Goal: Task Accomplishment & Management: Manage account settings

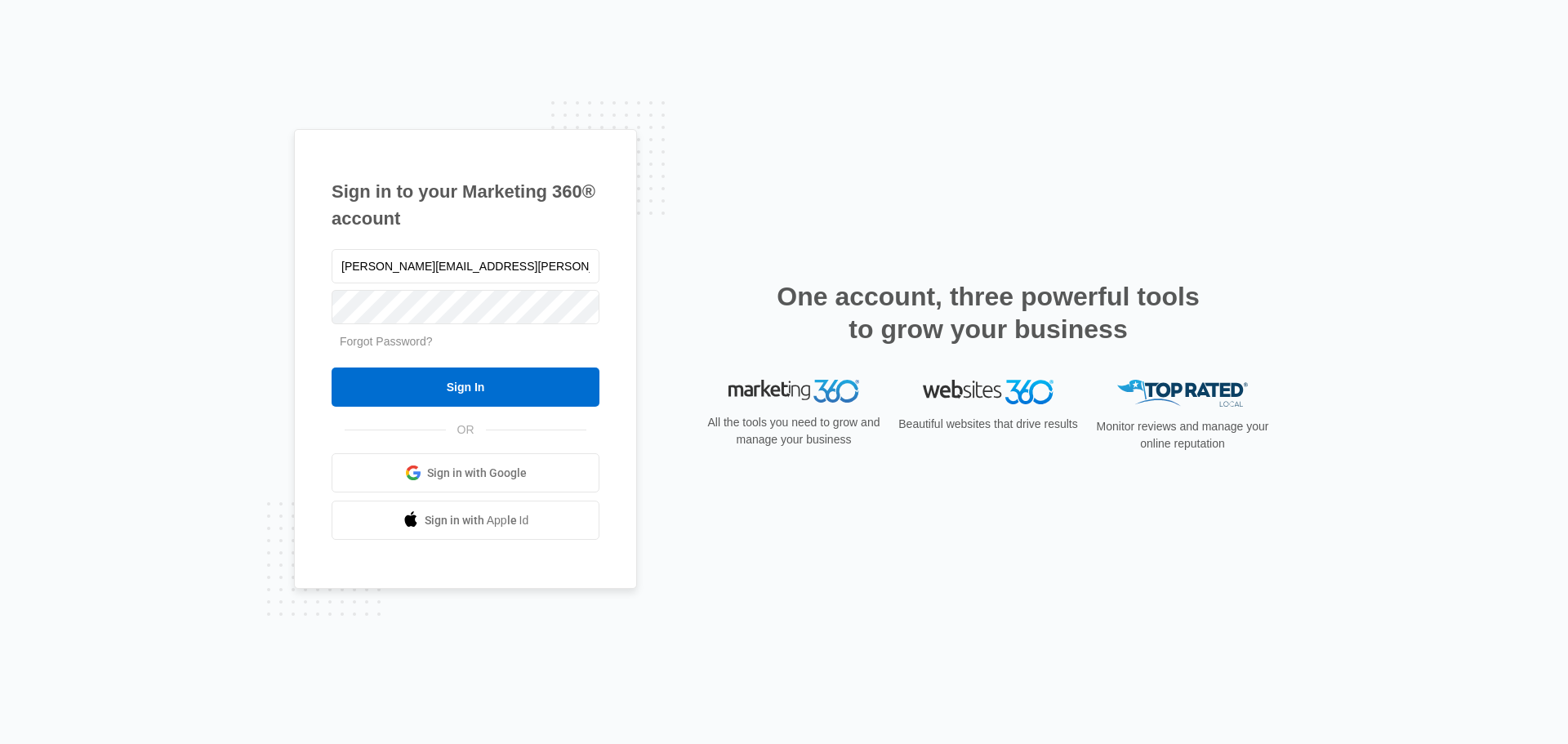
type input "[PERSON_NAME][EMAIL_ADDRESS][PERSON_NAME][PERSON_NAME][DOMAIN_NAME]"
click at [447, 385] on input "Sign In" at bounding box center [466, 386] width 268 height 39
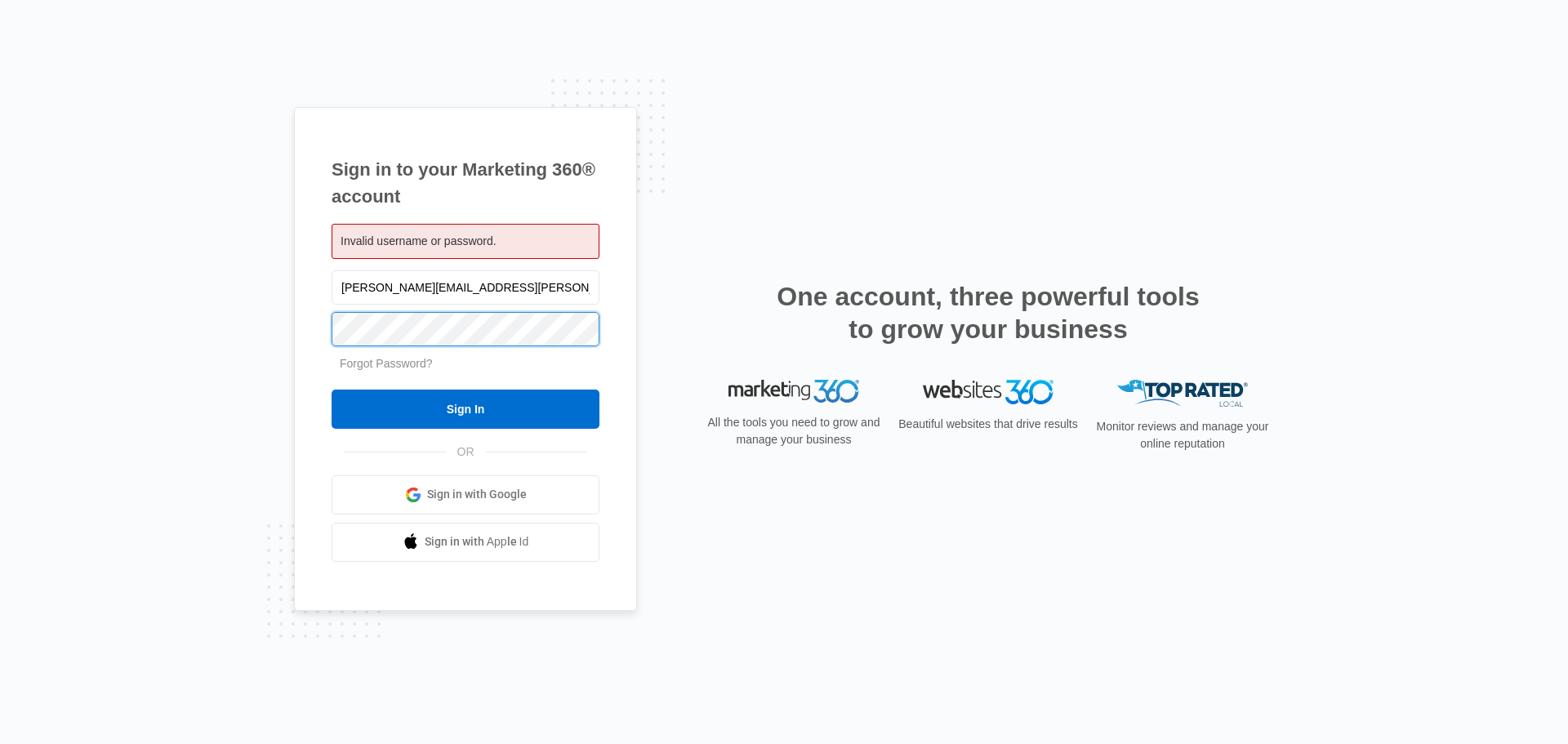
click at [332, 390] on input "Sign In" at bounding box center [466, 409] width 268 height 39
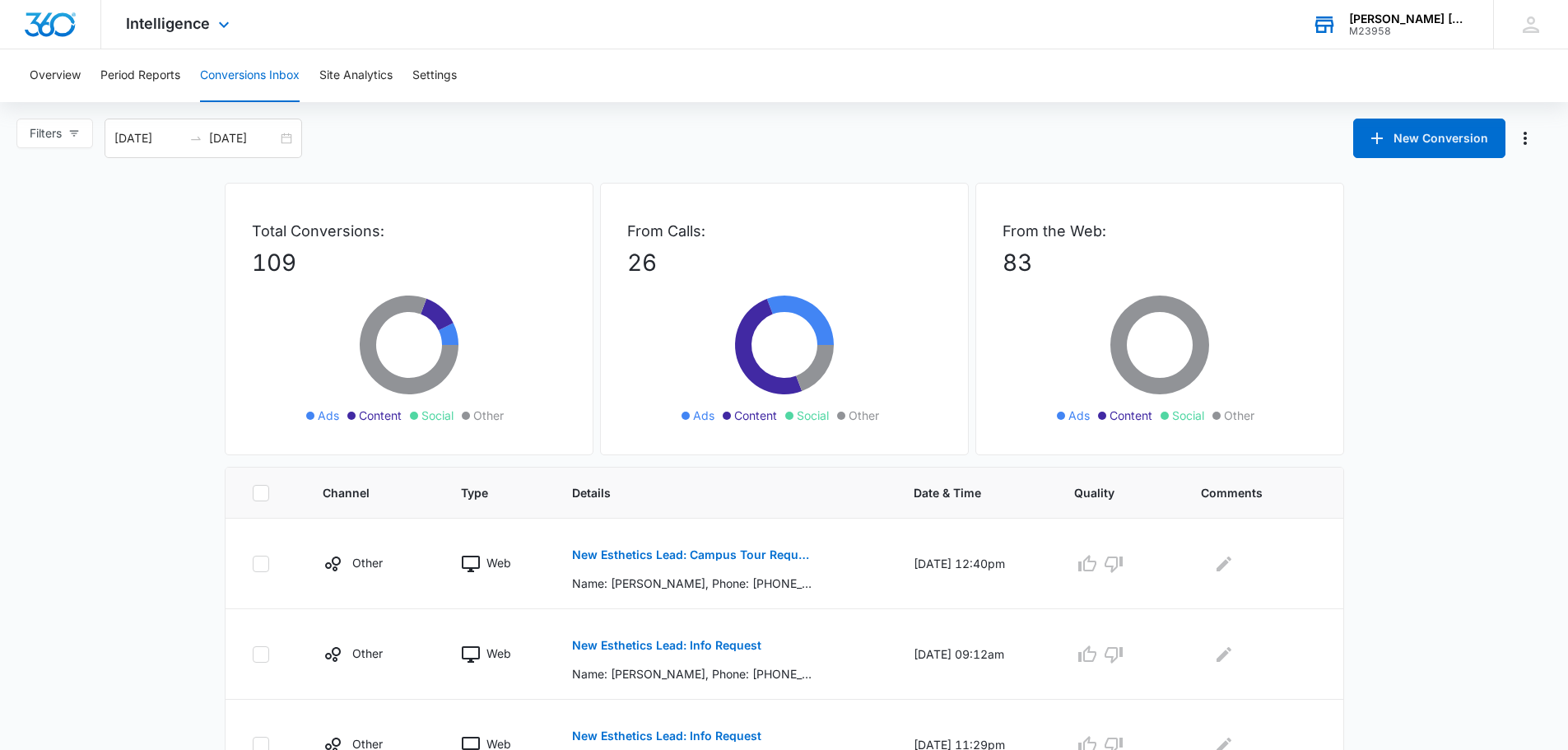
click at [1372, 28] on div "M23958" at bounding box center [1409, 31] width 120 height 12
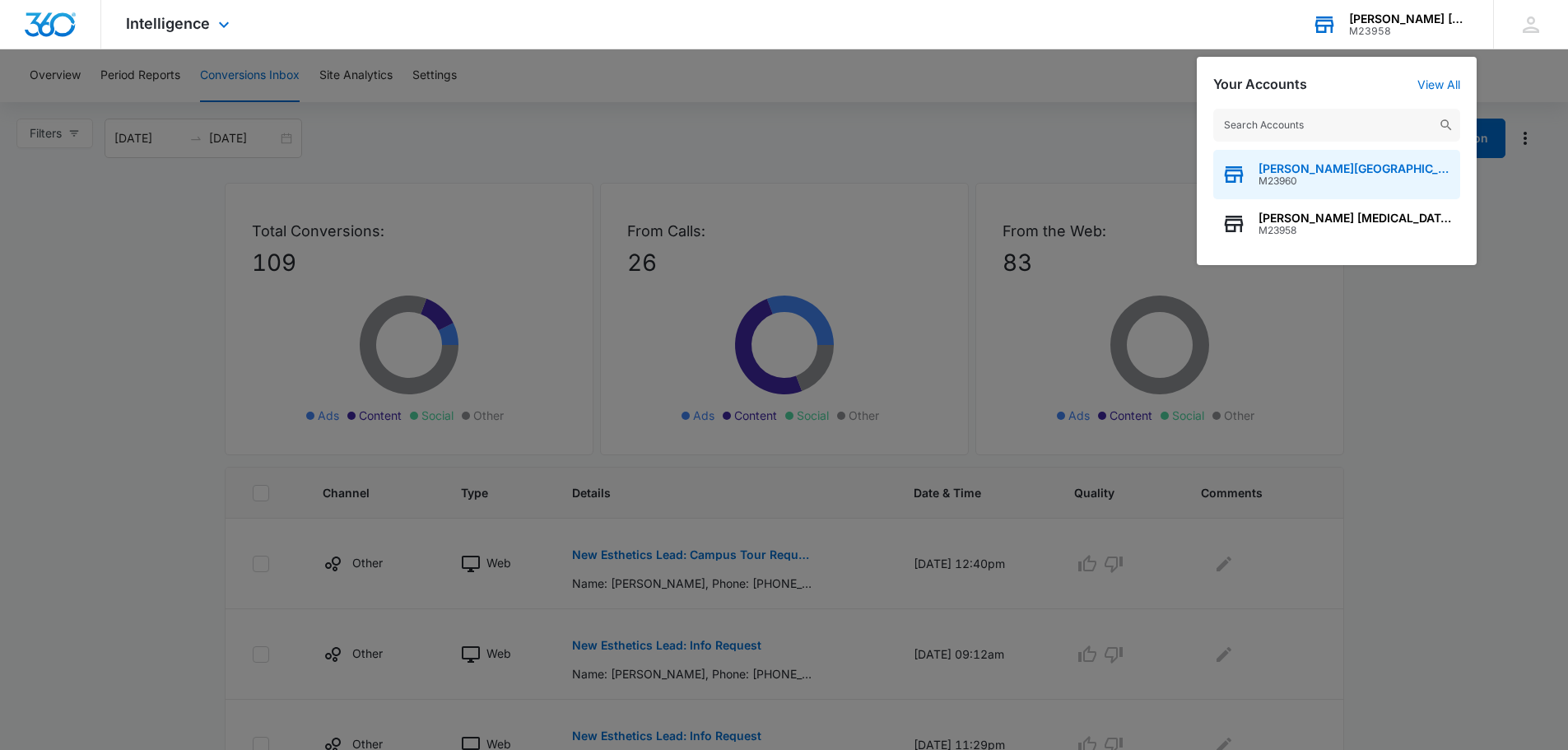
click at [1293, 184] on span "M23960" at bounding box center [1354, 181] width 194 height 12
